Goal: Information Seeking & Learning: Check status

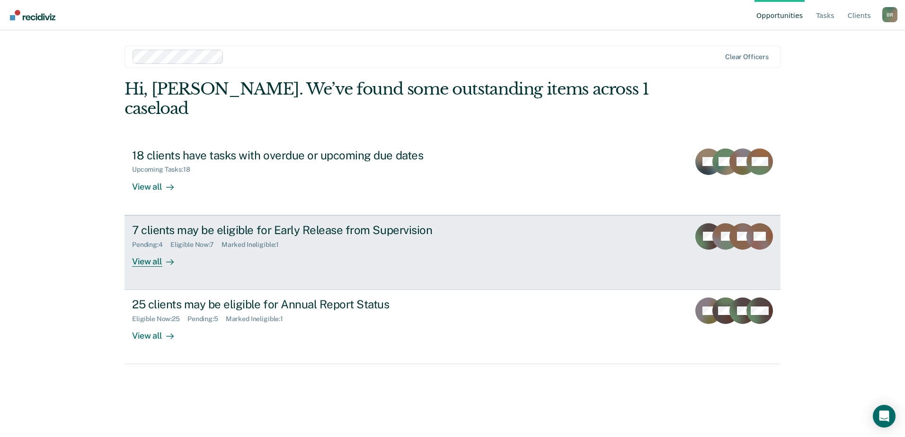
click at [251, 233] on div "7 clients may be eligible for Early Release from Supervision Pending : 4 Eligib…" at bounding box center [309, 245] width 355 height 44
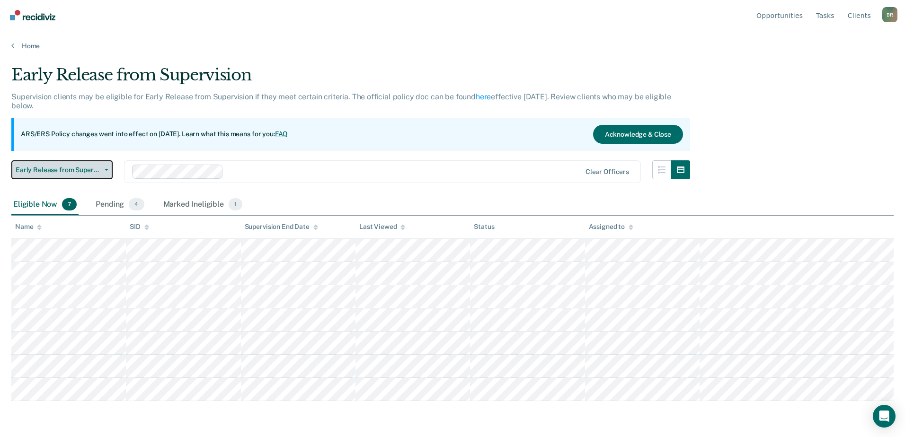
click at [107, 169] on icon "button" at bounding box center [107, 170] width 4 height 2
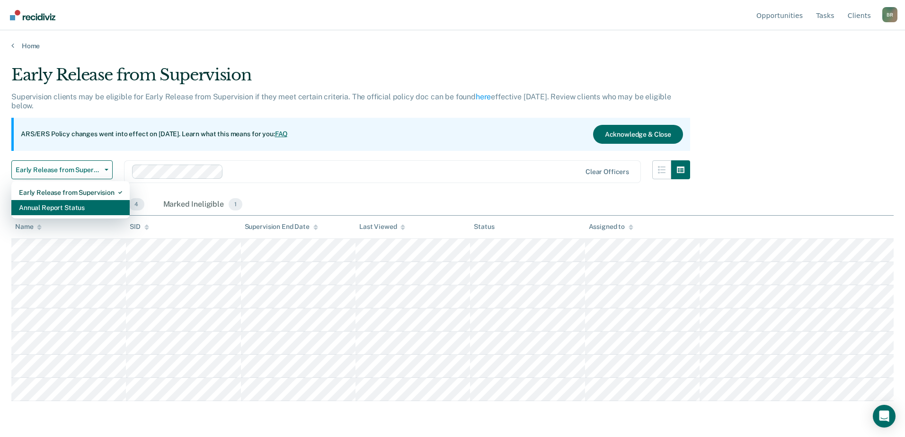
click at [39, 209] on div "Annual Report Status" at bounding box center [70, 207] width 103 height 15
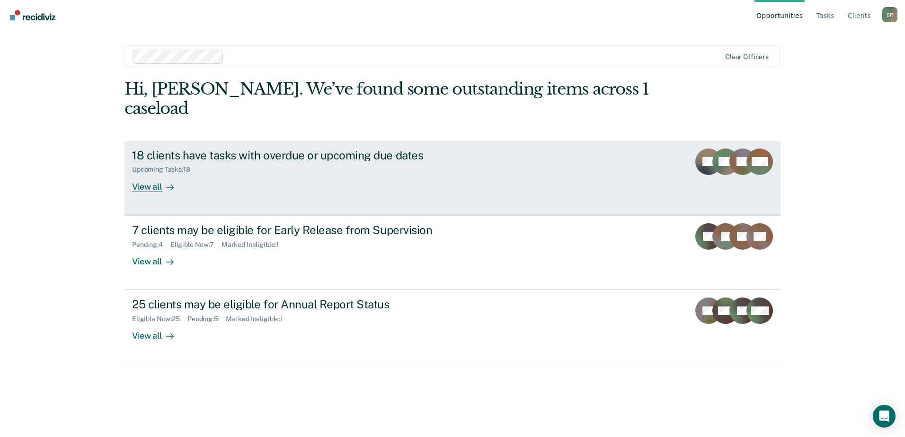
click at [288, 155] on div "18 clients have tasks with overdue or upcoming due dates Upcoming Tasks : 18 Vi…" at bounding box center [309, 171] width 355 height 44
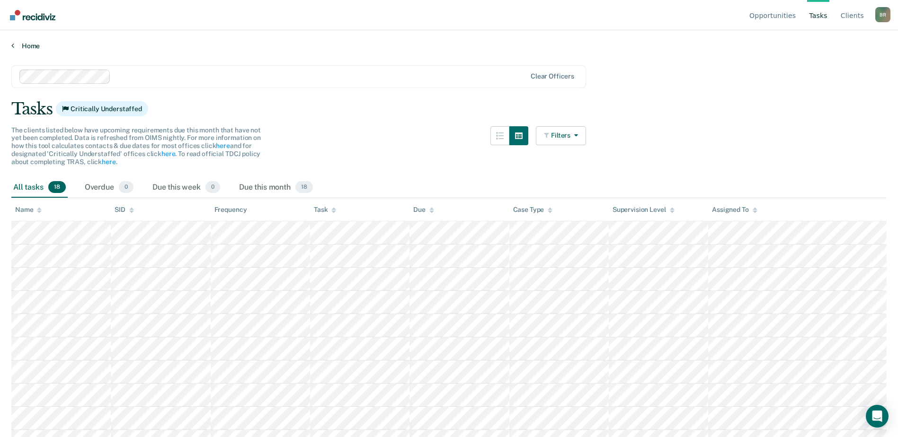
click at [13, 43] on icon at bounding box center [12, 46] width 3 height 8
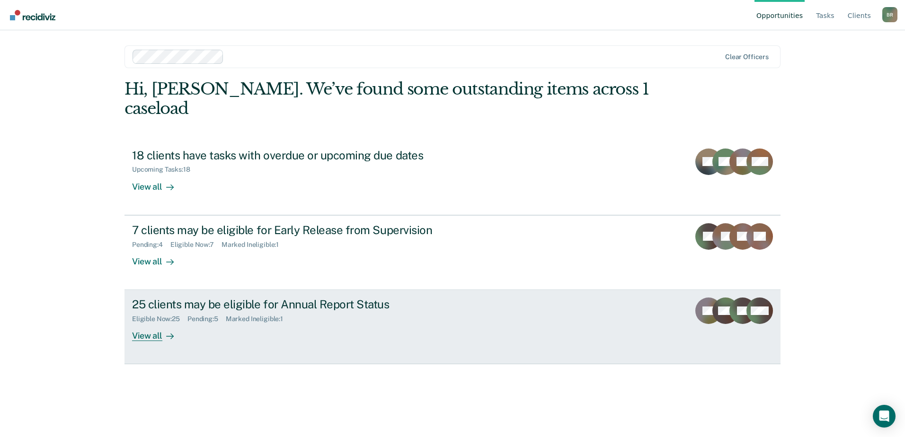
click at [153, 323] on div "View all" at bounding box center [158, 332] width 53 height 18
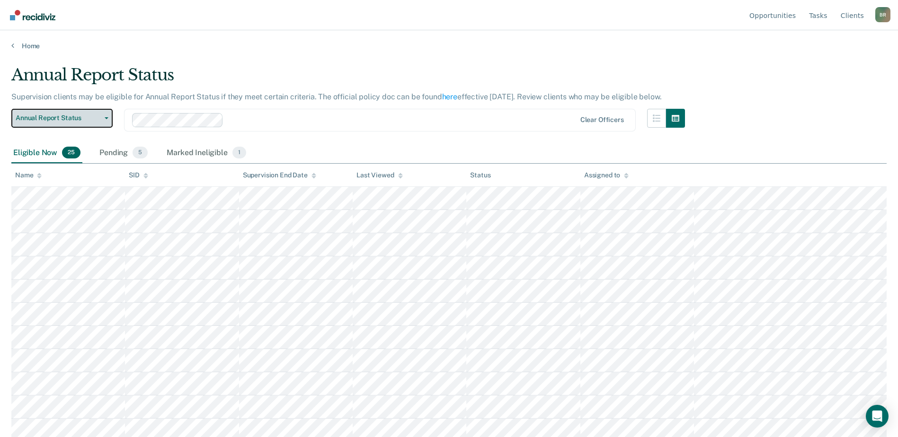
click at [104, 118] on span "button" at bounding box center [105, 118] width 8 height 2
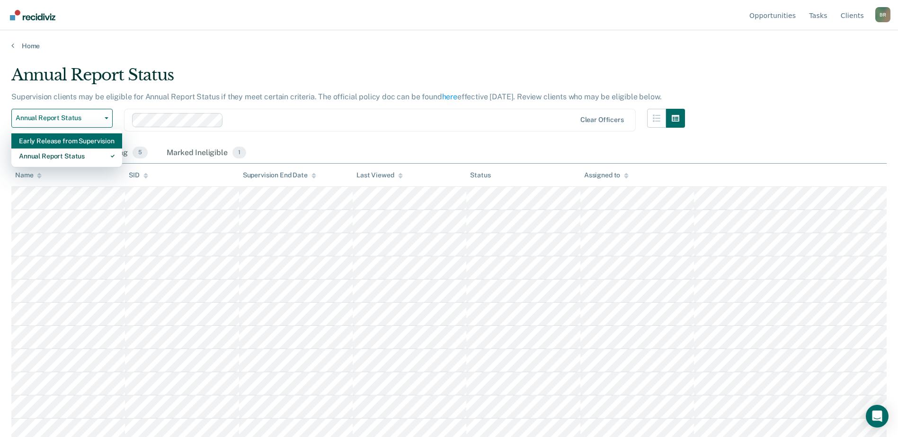
click at [49, 143] on div "Early Release from Supervision" at bounding box center [67, 140] width 96 height 15
